Goal: Task Accomplishment & Management: Manage account settings

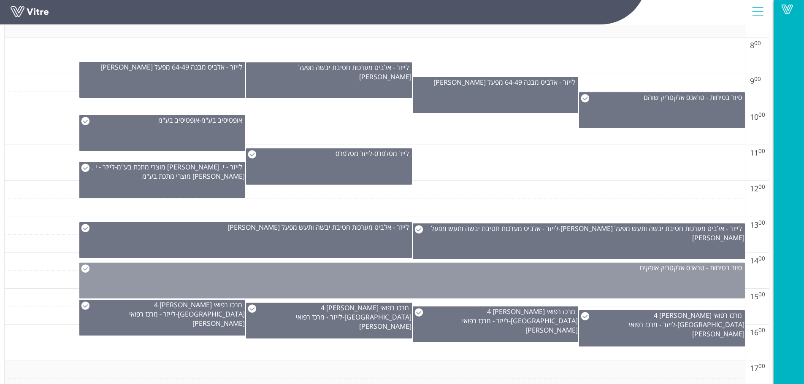
scroll to position [388, 0]
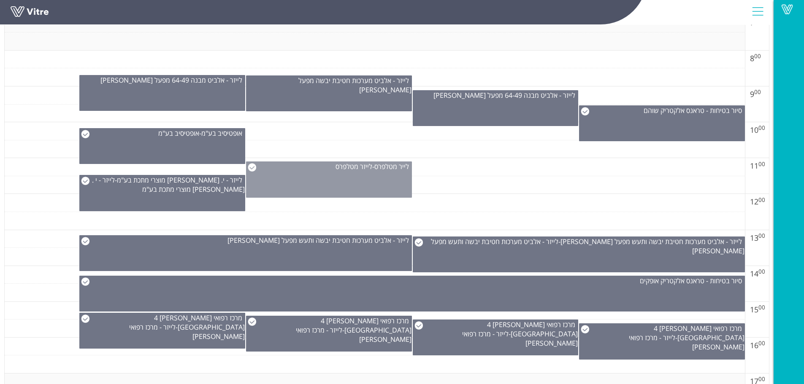
click at [330, 181] on div "לייר מטלפרס - לייזר מטלפרס" at bounding box center [329, 180] width 166 height 36
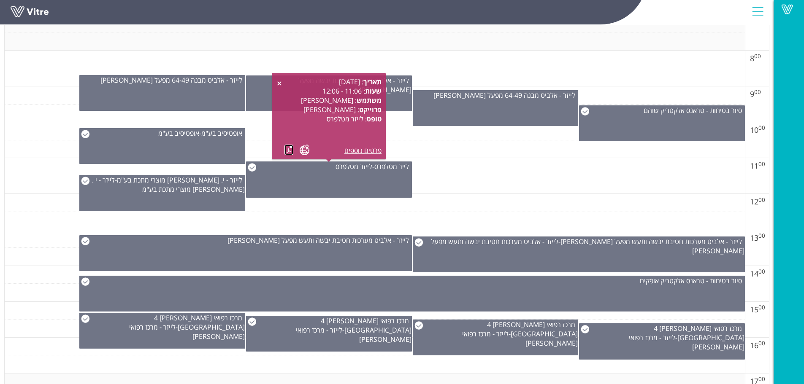
click at [287, 147] on link at bounding box center [288, 150] width 9 height 11
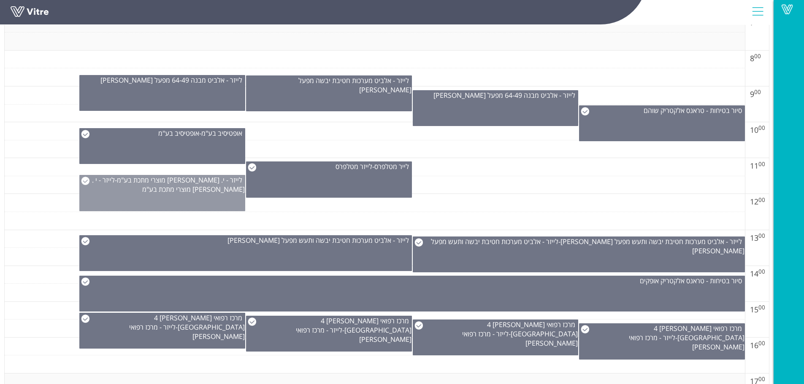
click at [194, 194] on div "לייזר - י. זמברג מוצרי מתכת בע"מ - לייזר - י . זמברג מוצרי מתכת בע"מ" at bounding box center [162, 185] width 165 height 19
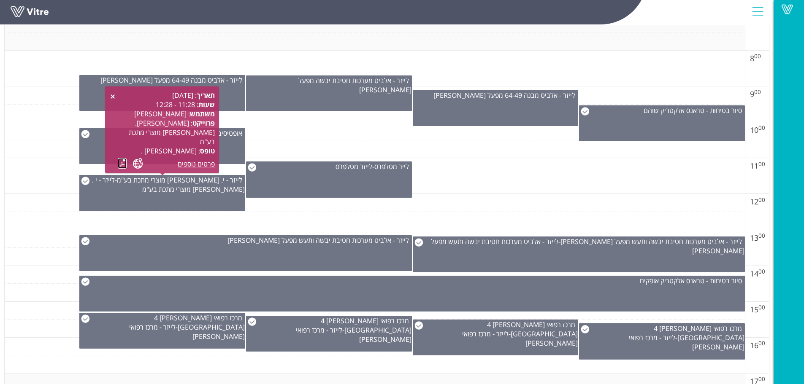
click at [124, 160] on link at bounding box center [122, 163] width 9 height 11
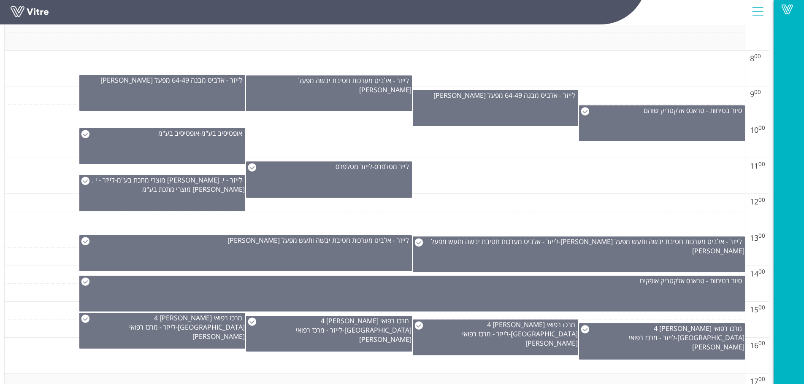
click at [330, 124] on td at bounding box center [375, 131] width 740 height 18
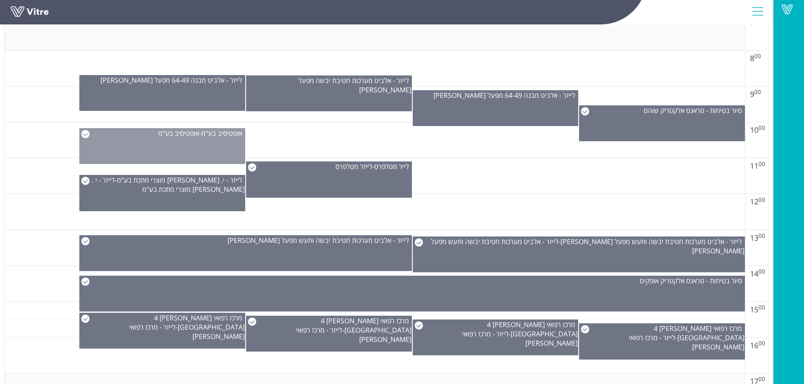
click at [178, 149] on div "אופטיסיב בע"מ - אופטיסיב בע"מ" at bounding box center [162, 146] width 166 height 36
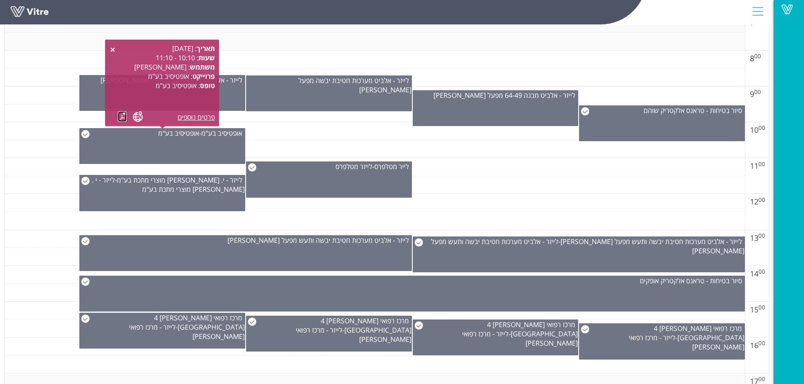
click at [121, 114] on link at bounding box center [122, 116] width 9 height 11
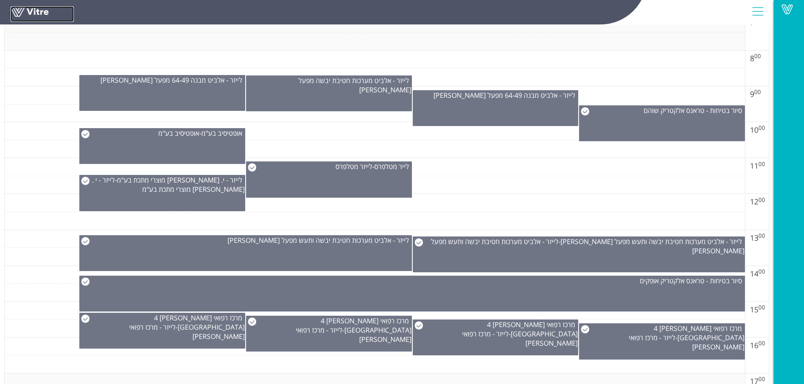
click at [28, 13] on link at bounding box center [42, 14] width 63 height 16
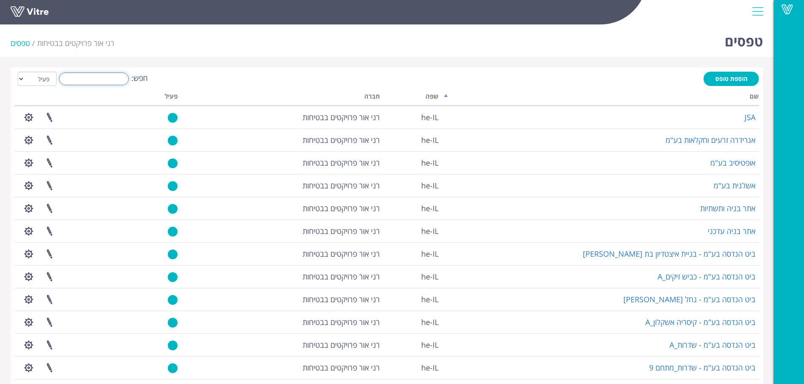
click at [114, 81] on input "חפש:" at bounding box center [94, 79] width 70 height 13
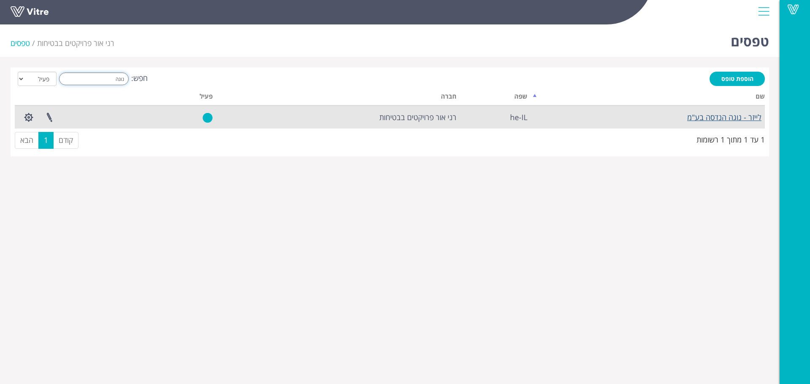
type input "נוגה"
click at [706, 120] on link "לייזר - נוגה הנדסה בע"מ" at bounding box center [724, 117] width 74 height 10
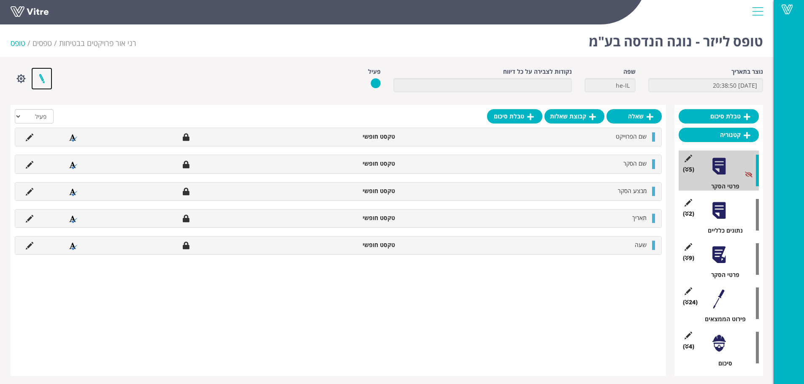
click at [45, 78] on link at bounding box center [41, 79] width 21 height 22
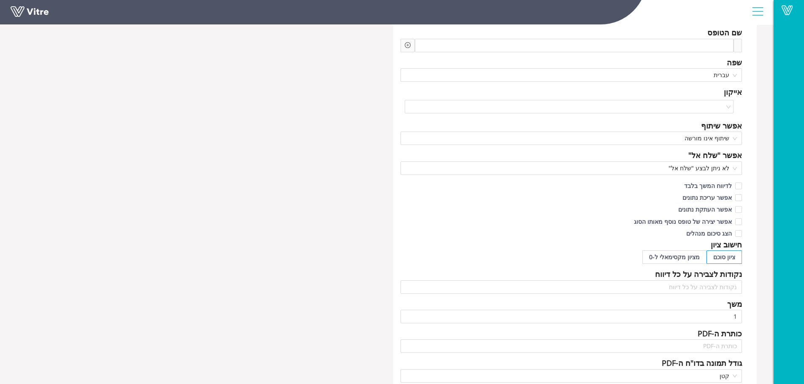
scroll to position [127, 0]
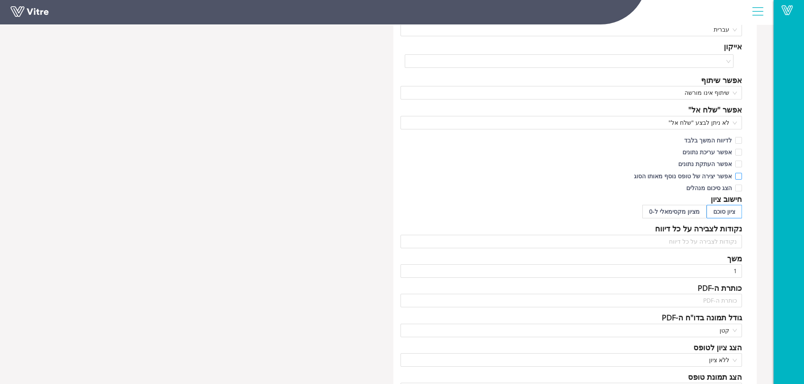
click at [741, 177] on input "אפשר יצירה של טופס נוסף מאותו הסוג" at bounding box center [738, 179] width 8 height 8
checkbox input "true"
click at [740, 161] on span at bounding box center [738, 164] width 7 height 7
click at [740, 162] on input "אפשר העתקת נתונים" at bounding box center [738, 166] width 8 height 8
checkbox input "true"
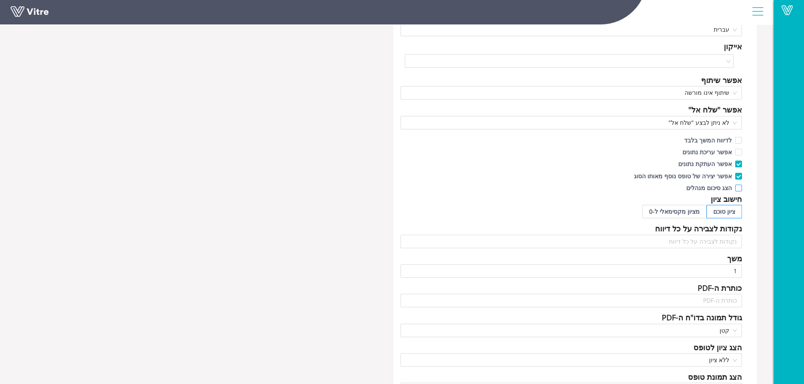
click at [734, 189] on input "הצג סיכום מנהלים" at bounding box center [738, 191] width 8 height 8
checkbox input "true"
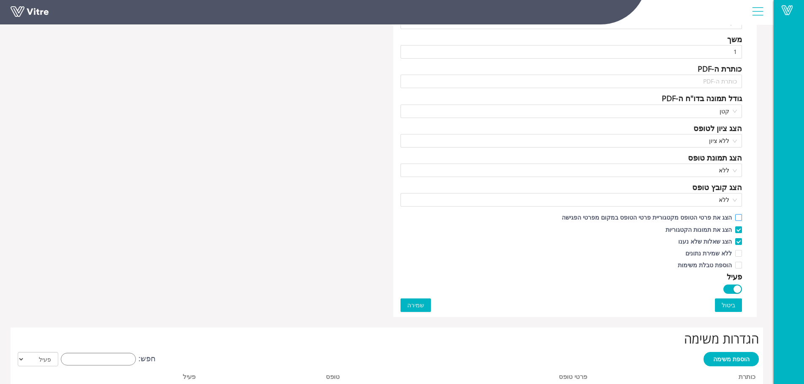
scroll to position [380, 0]
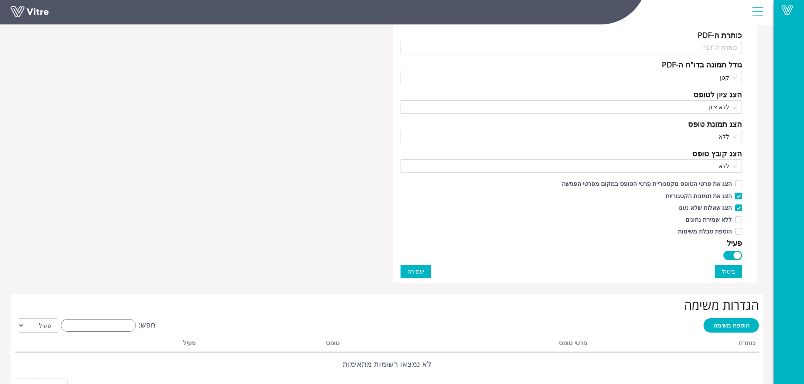
click at [413, 273] on span "שמירה" at bounding box center [415, 271] width 17 height 9
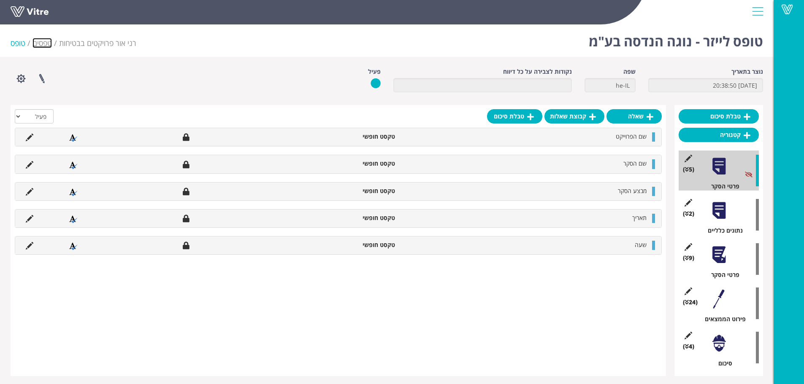
click at [45, 46] on link "טפסים" at bounding box center [41, 43] width 19 height 10
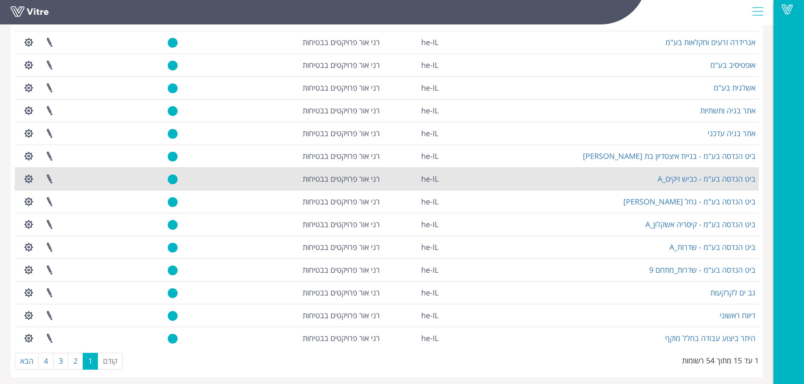
scroll to position [102, 0]
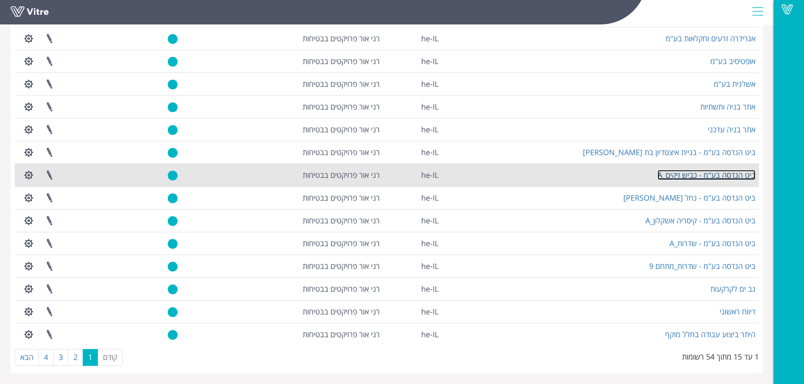
click at [706, 174] on link "ביט הנדסה בע"מ - כביש זיקים_A" at bounding box center [706, 175] width 98 height 10
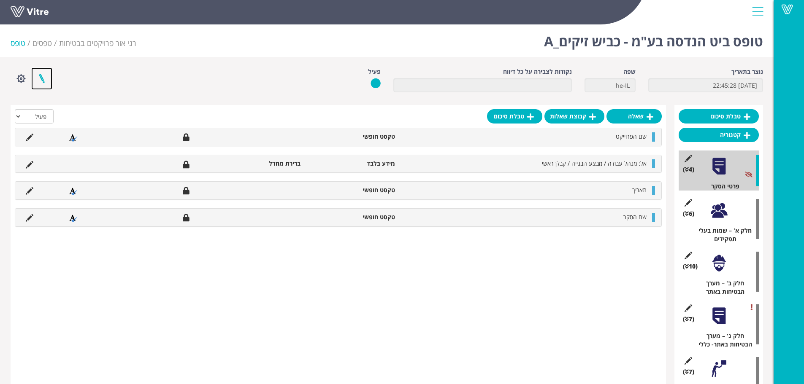
click at [39, 76] on link at bounding box center [41, 79] width 21 height 22
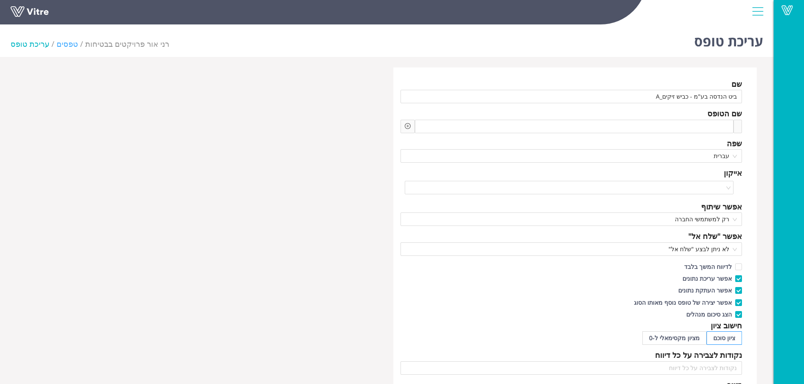
click at [69, 46] on link "טפסים" at bounding box center [68, 44] width 22 height 10
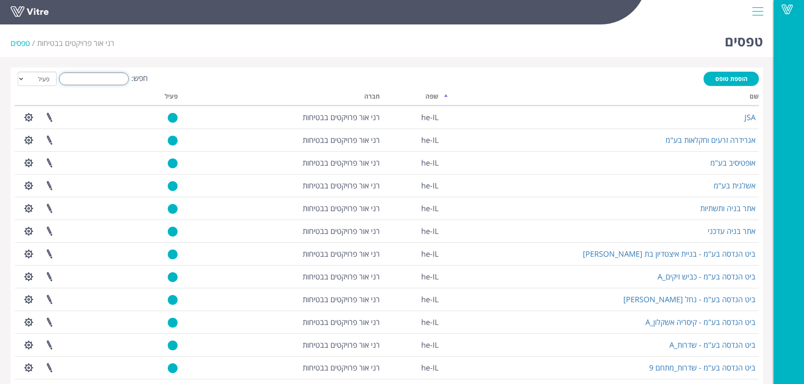
click at [104, 76] on input "חפש:" at bounding box center [94, 79] width 70 height 13
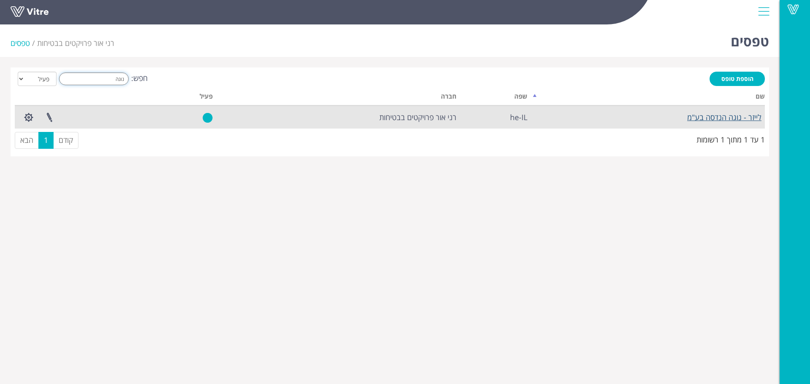
type input "נוגה"
click at [688, 117] on link "לייזר - נוגה הנדסה בע"מ" at bounding box center [724, 117] width 74 height 10
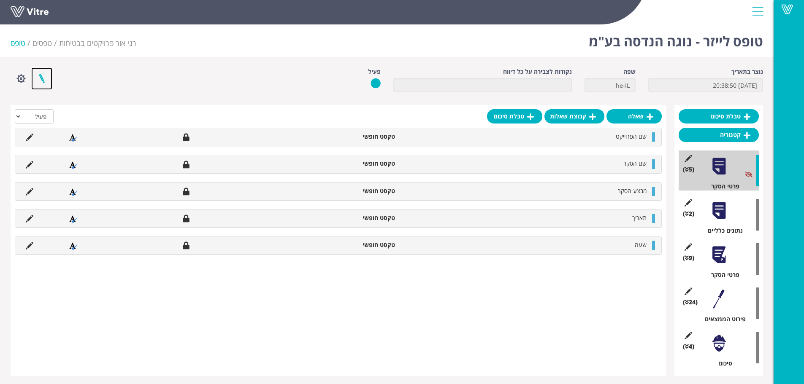
click at [44, 73] on link at bounding box center [41, 79] width 21 height 22
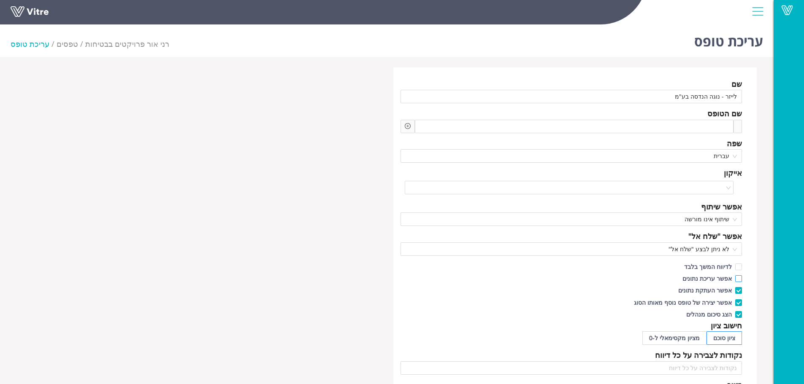
click at [737, 279] on input "אפשר עריכת נתונים" at bounding box center [738, 281] width 8 height 8
checkbox input "true"
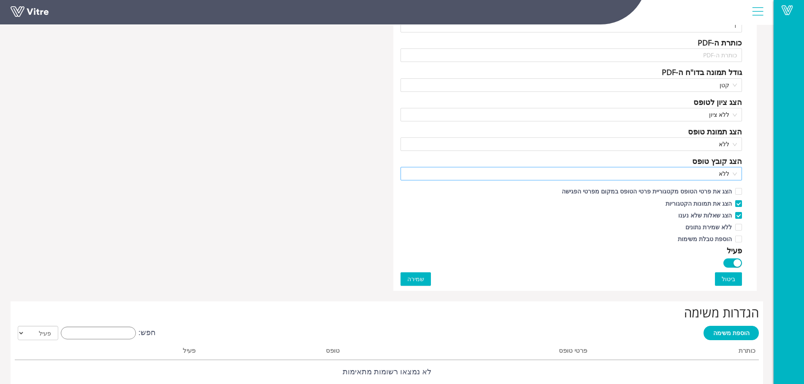
scroll to position [380, 0]
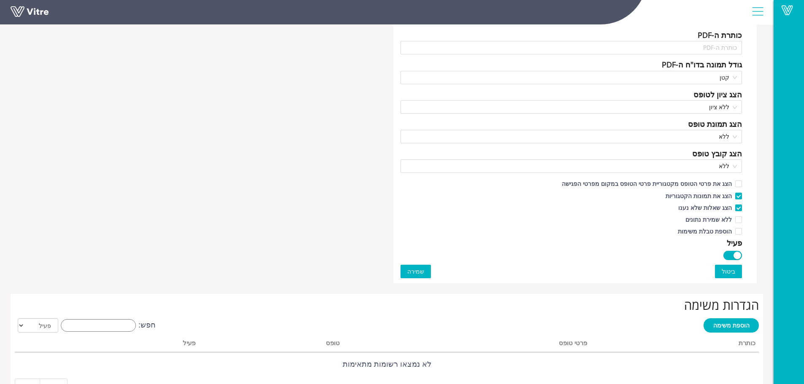
click at [420, 273] on span "שמירה" at bounding box center [415, 271] width 17 height 9
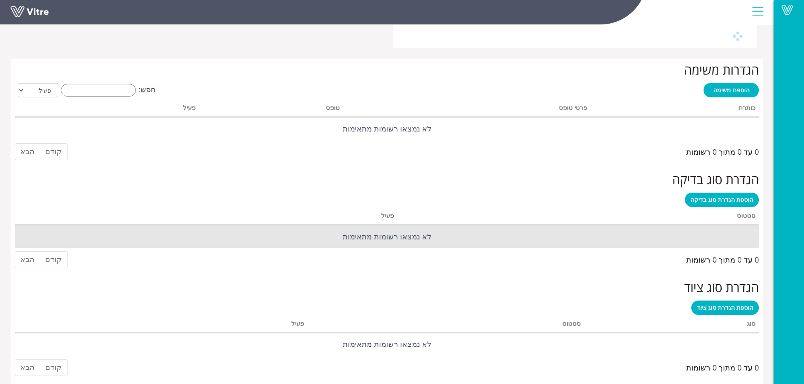
scroll to position [0, 0]
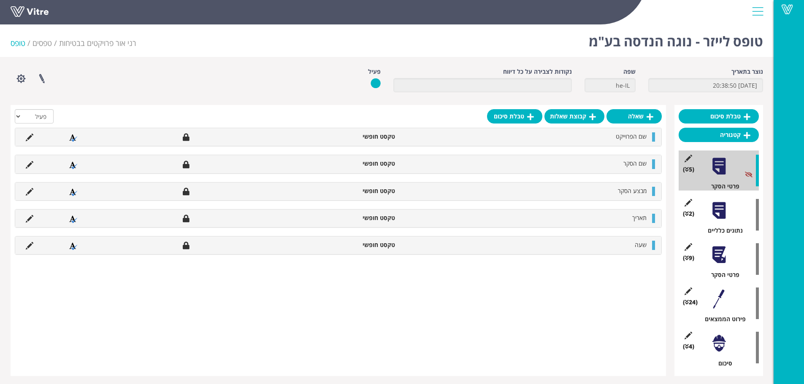
click at [370, 41] on div "טופס לייזר - נוגה הנדסה בע"מ [PERSON_NAME] פרויקטים בבטיחות טפסים טופס" at bounding box center [386, 39] width 773 height 36
click at [367, 44] on div "טופס לייזר - נוגה הנדסה בע"מ [PERSON_NAME] פרויקטים בבטיחות טפסים טופס" at bounding box center [386, 39] width 773 height 36
